Goal: Navigation & Orientation: Find specific page/section

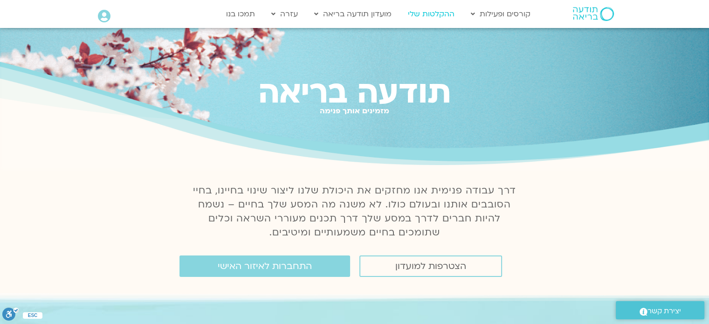
click at [429, 16] on link "ההקלטות שלי" at bounding box center [431, 14] width 56 height 18
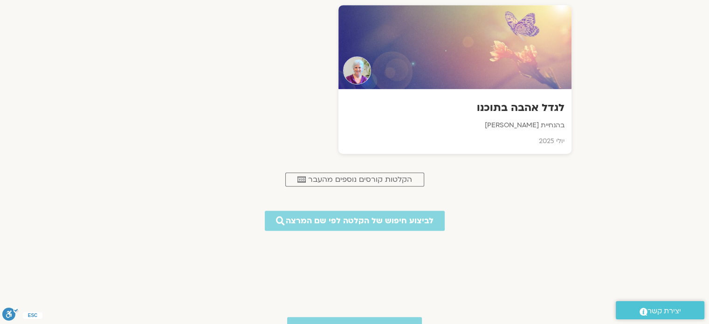
scroll to position [460, 0]
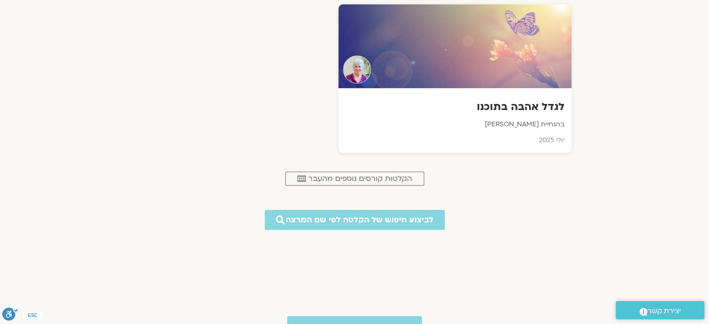
click at [709, 205] on html "דלג לתוכן שלום מיכל להב Main Menu אזור אישי הזמנות התנתקות פרטי המורה הוספת איר…" at bounding box center [354, 62] width 709 height 1045
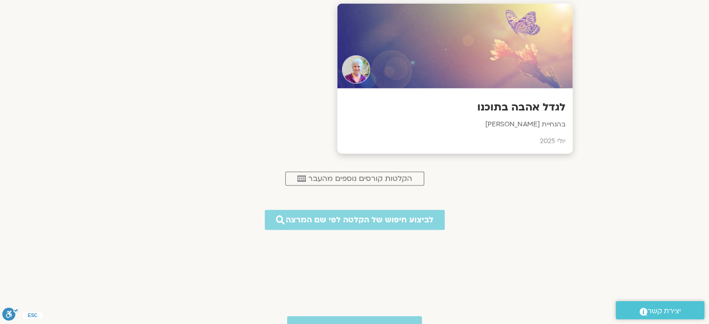
click at [496, 128] on p "בהנחיית סנדיה בר קמה" at bounding box center [455, 125] width 222 height 12
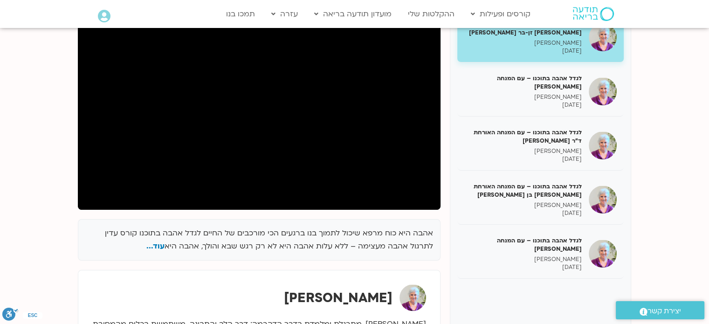
scroll to position [147, 0]
